Goal: Information Seeking & Learning: Learn about a topic

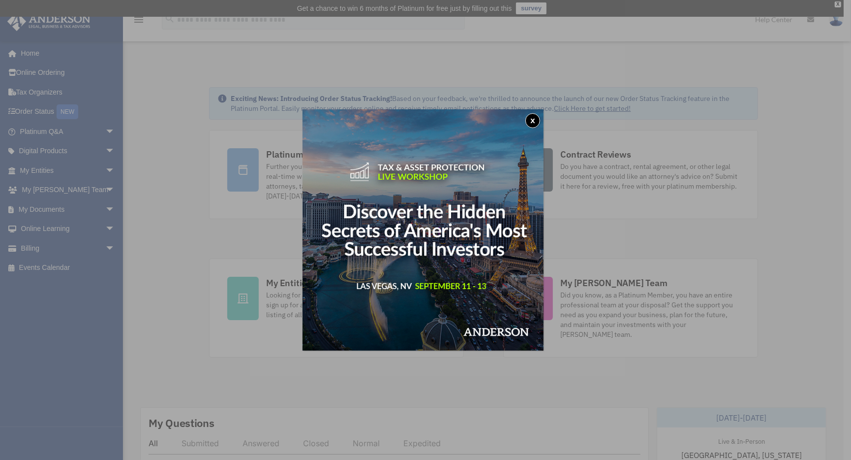
click at [536, 120] on button "x" at bounding box center [533, 120] width 15 height 15
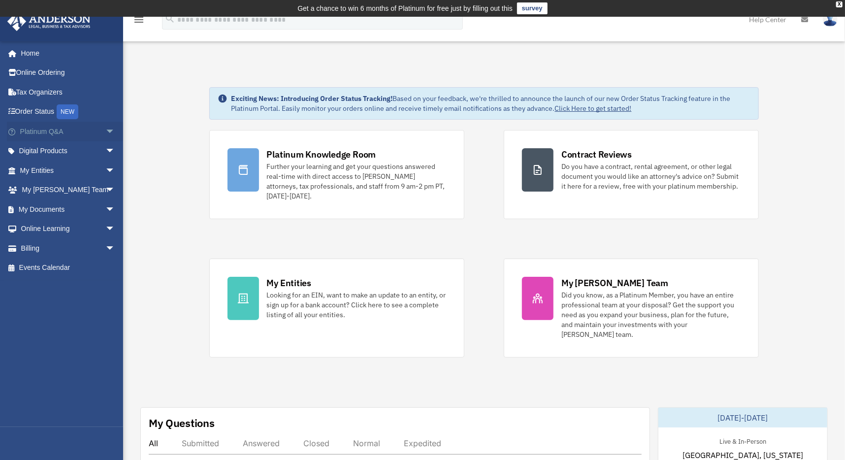
click at [92, 127] on link "Platinum Q&A arrow_drop_down" at bounding box center [68, 132] width 123 height 20
click at [105, 128] on span "arrow_drop_down" at bounding box center [115, 132] width 20 height 20
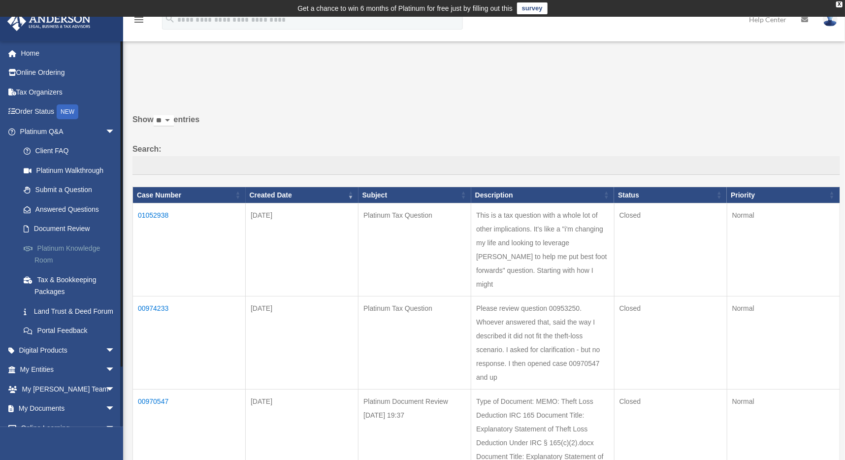
click at [68, 252] on link "Platinum Knowledge Room" at bounding box center [72, 253] width 116 height 31
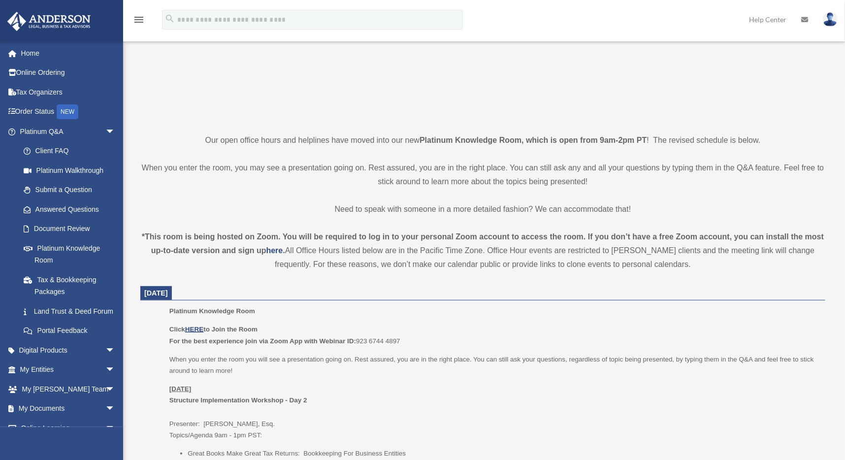
scroll to position [223, 0]
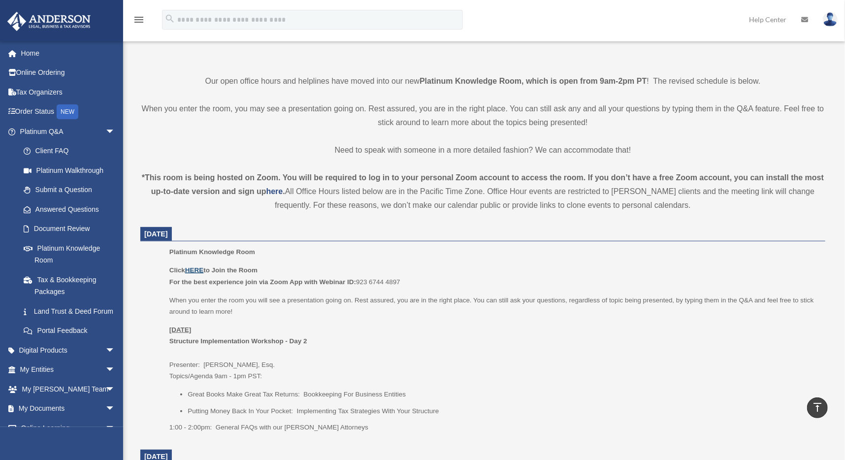
click at [194, 268] on u "HERE" at bounding box center [194, 269] width 18 height 7
click at [197, 269] on u "HERE" at bounding box center [194, 269] width 18 height 7
